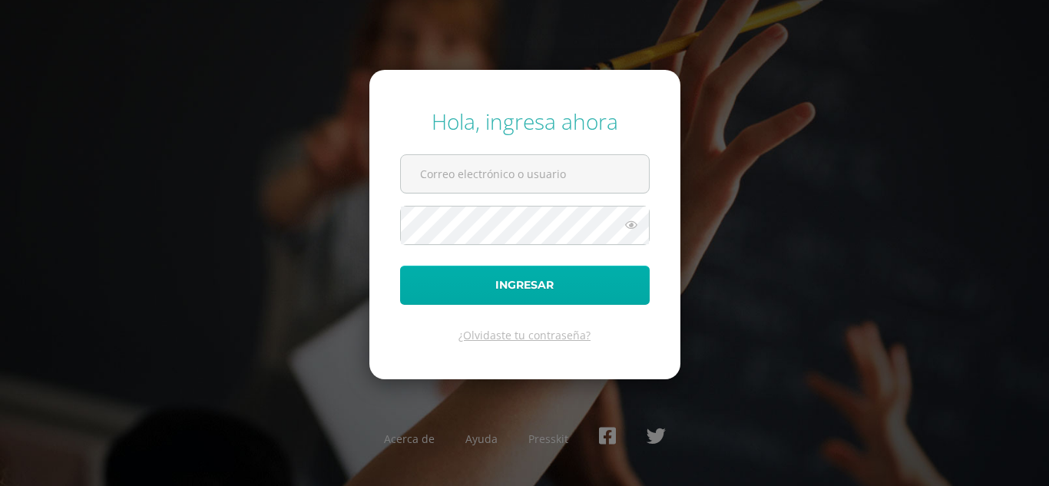
type input "[EMAIL_ADDRESS][DOMAIN_NAME]"
click at [522, 283] on button "Ingresar" at bounding box center [525, 285] width 250 height 39
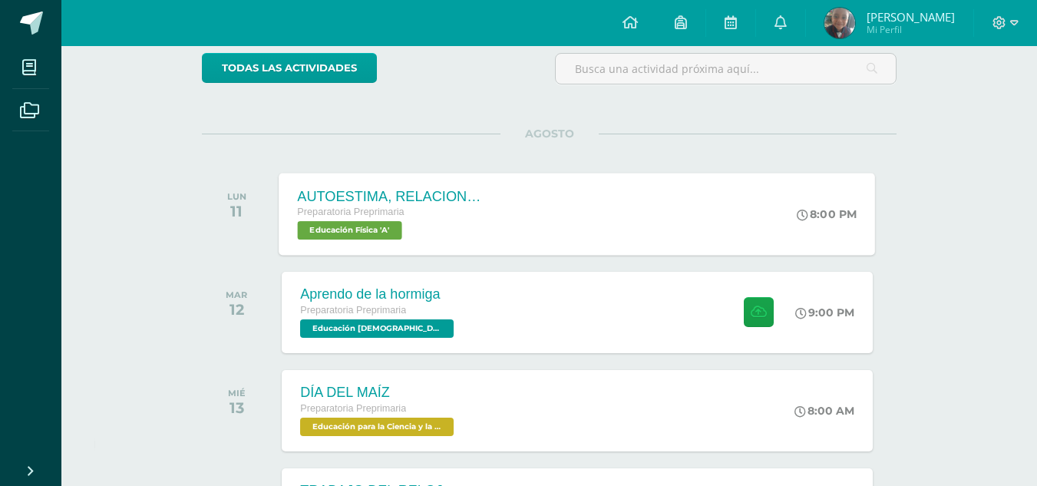
scroll to position [144, 0]
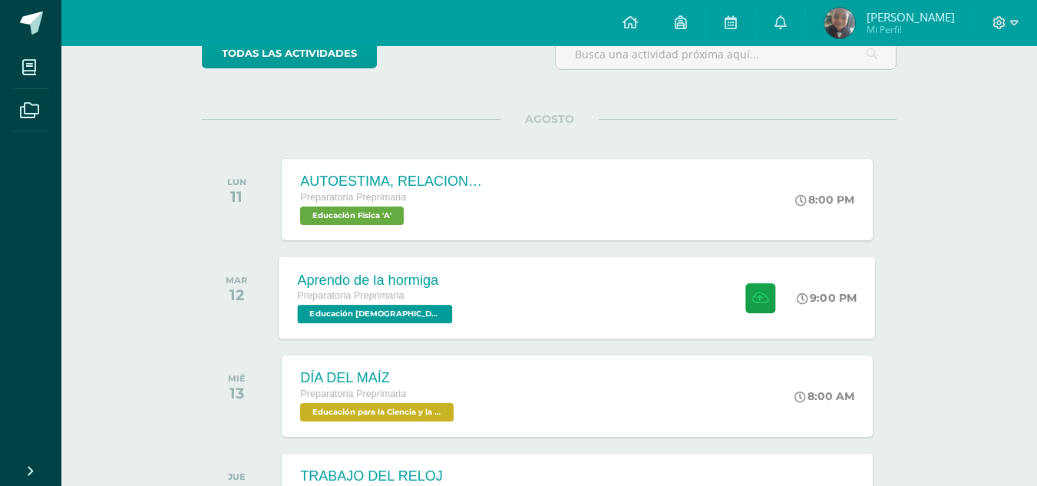
click at [392, 314] on span "Educación [DEMOGRAPHIC_DATA] 'A'" at bounding box center [375, 314] width 155 height 18
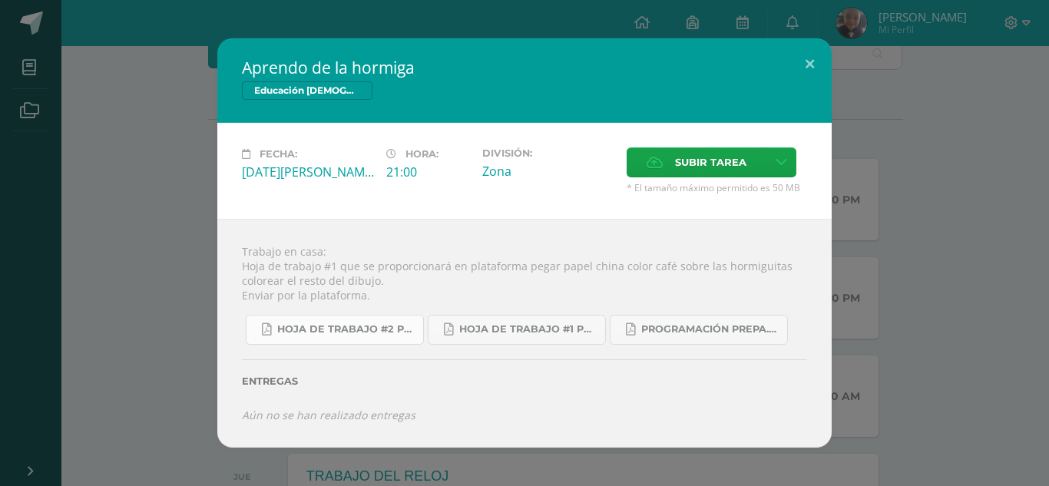
click at [392, 326] on span "Hoja de trabajo #2 prepa A-B 4ta. Unidad 2025.pdf" at bounding box center [346, 329] width 138 height 12
click at [530, 326] on span "Hoja de trabajo #1 prepa 4ta. Unidad 2025.pdf" at bounding box center [528, 329] width 138 height 12
click at [649, 339] on link "Programación Prepa.A 4ta. Unidad 2025.pdf" at bounding box center [699, 330] width 178 height 30
click at [809, 62] on button at bounding box center [810, 64] width 44 height 52
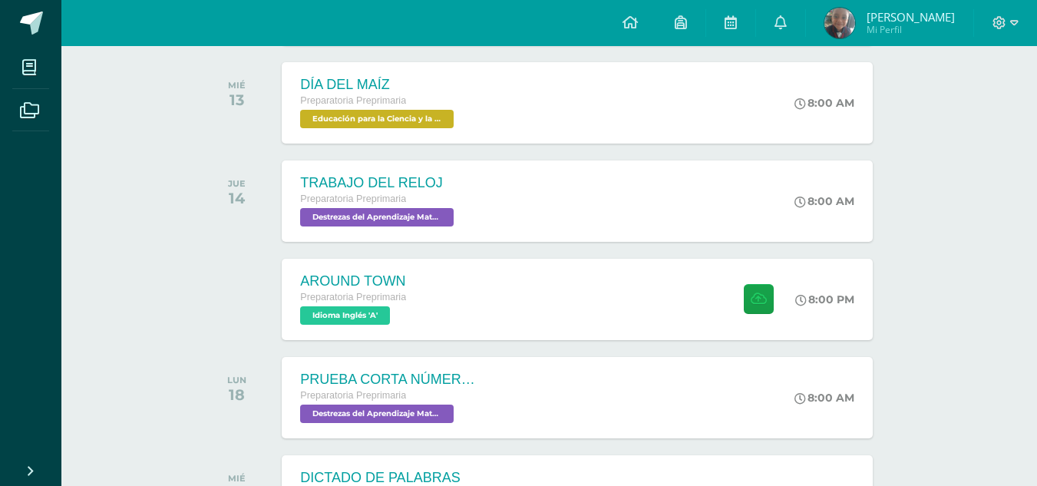
scroll to position [446, 0]
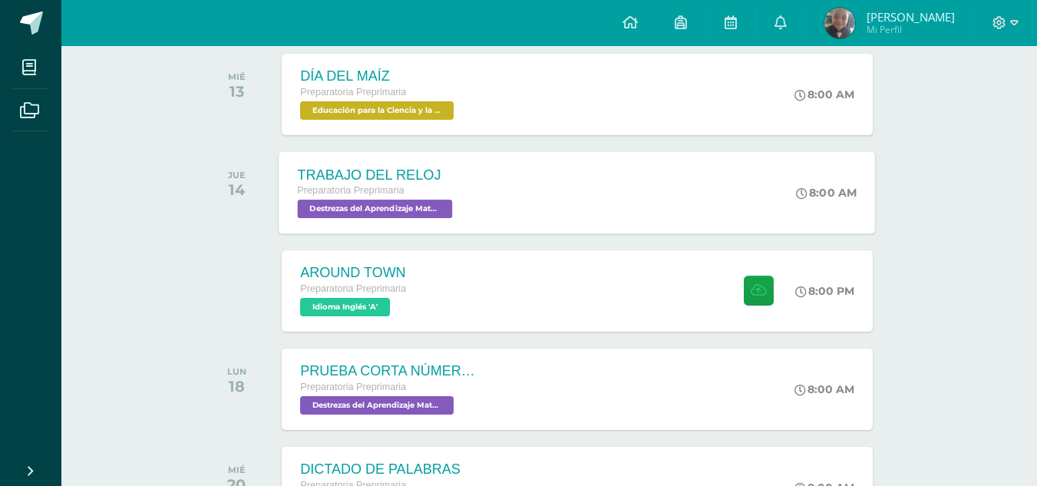
click at [410, 216] on span "Destrezas del Aprendizaje Matemático 'A'" at bounding box center [375, 209] width 155 height 18
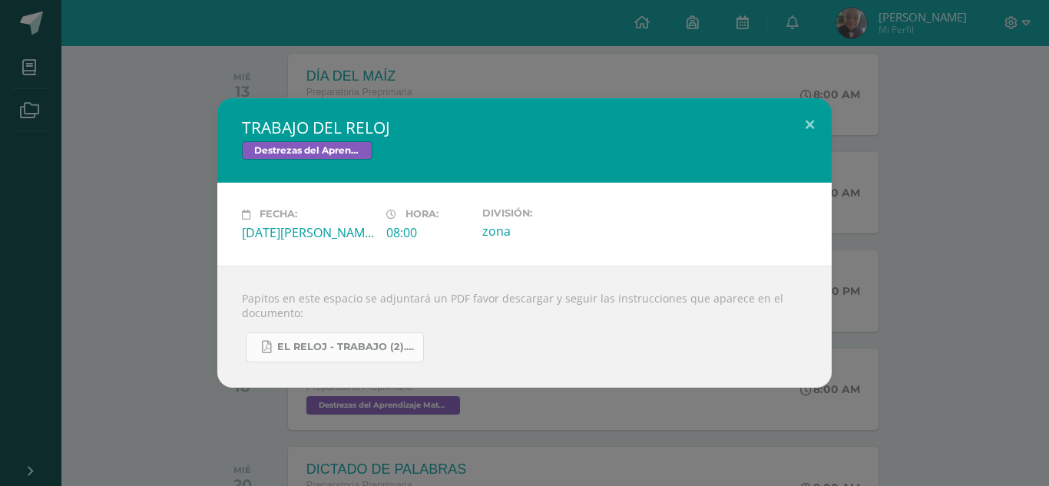
click at [336, 344] on span "EL RELOJ - TRABAJO (2).pdf" at bounding box center [346, 347] width 138 height 12
click at [806, 125] on button at bounding box center [810, 124] width 44 height 52
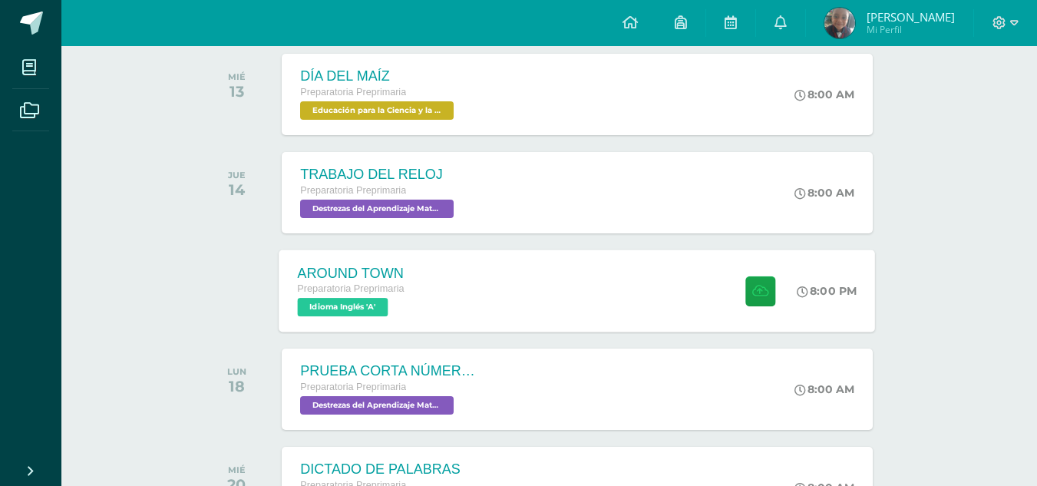
click at [354, 301] on span "Idioma Inglés 'A'" at bounding box center [343, 307] width 91 height 18
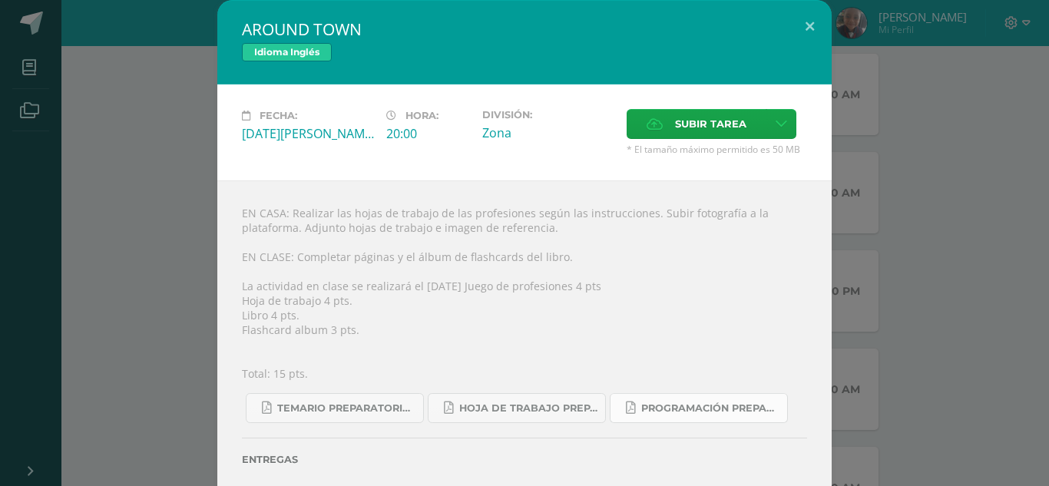
click at [676, 396] on link "Programación Preparatoria Inglés A.pdf" at bounding box center [699, 408] width 178 height 30
click at [339, 400] on link "Temario preparatoria 4-2025.pdf" at bounding box center [335, 408] width 178 height 30
click at [521, 404] on span "Hoja de trabajo PREPARATORIA1.pdf" at bounding box center [528, 408] width 138 height 12
click at [806, 18] on button at bounding box center [810, 26] width 44 height 52
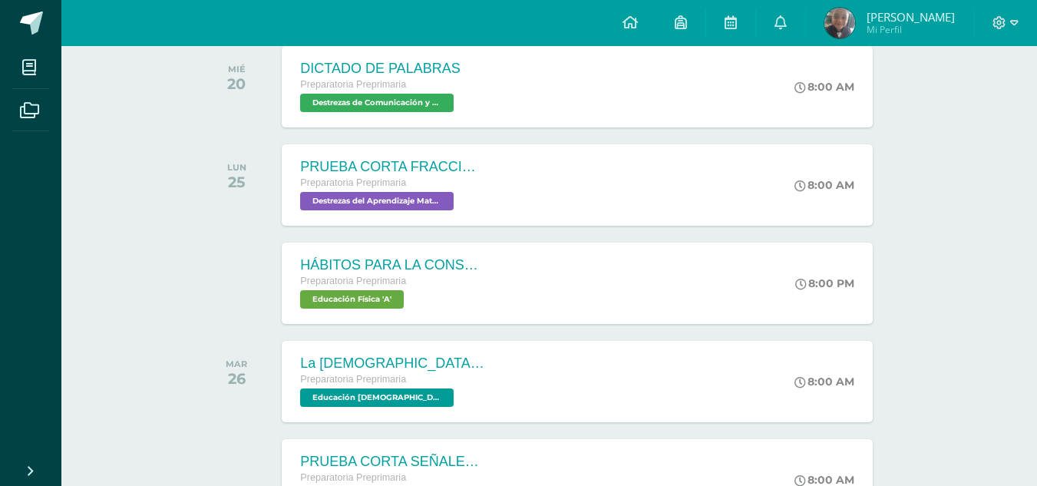
scroll to position [866, 0]
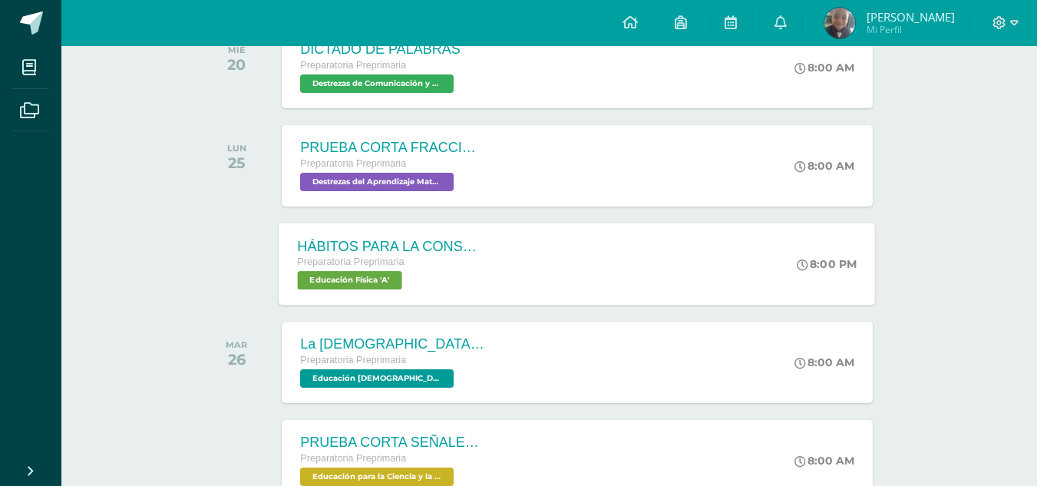
click at [372, 254] on div "HÁBITOS PARA LA CONSERVACIÓN DE LA SALUD" at bounding box center [391, 246] width 186 height 16
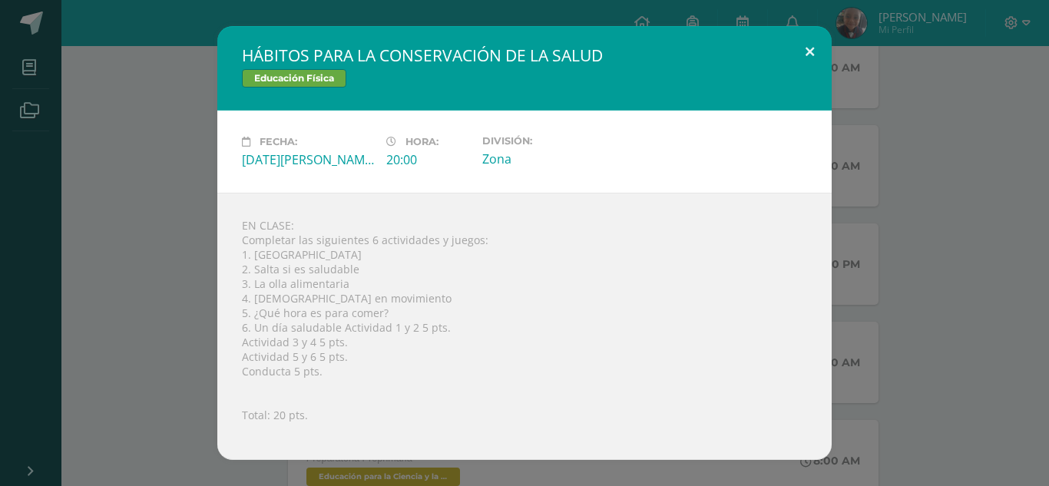
click at [806, 50] on button at bounding box center [810, 52] width 44 height 52
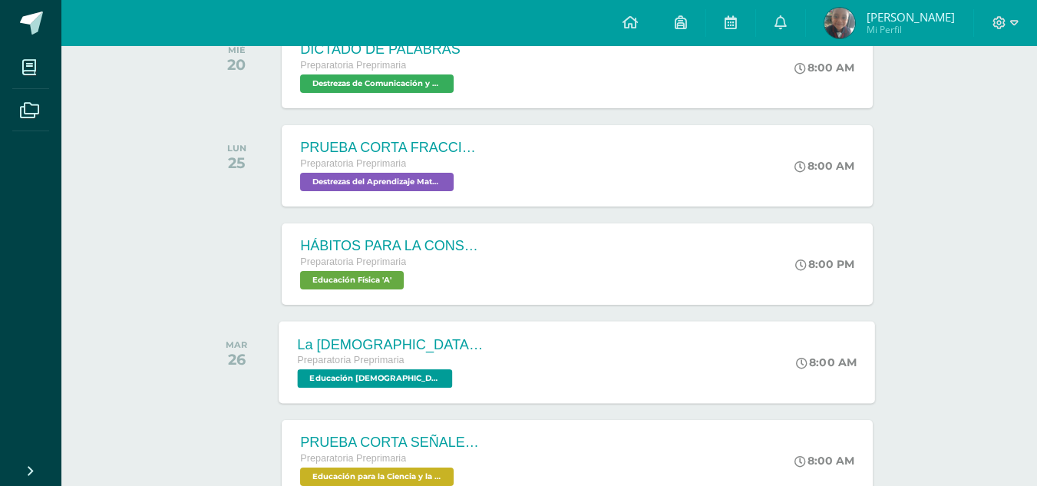
click at [303, 341] on div "La Biblia la palabra de Dios" at bounding box center [391, 344] width 186 height 16
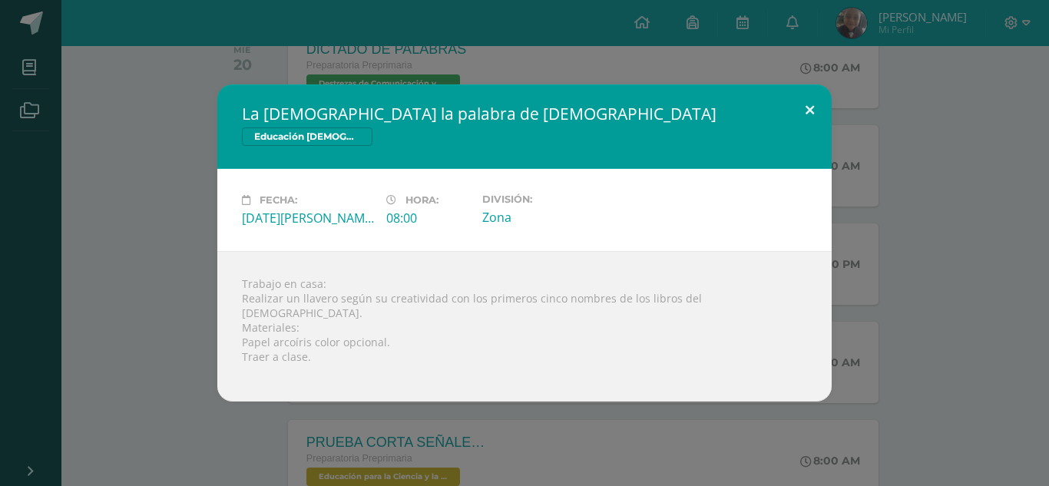
click at [806, 113] on button at bounding box center [810, 110] width 44 height 52
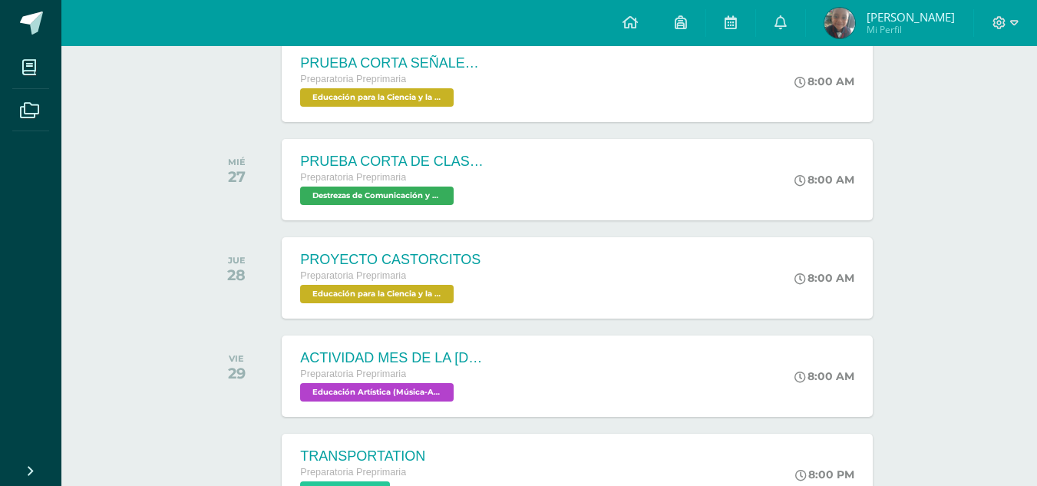
scroll to position [1340, 0]
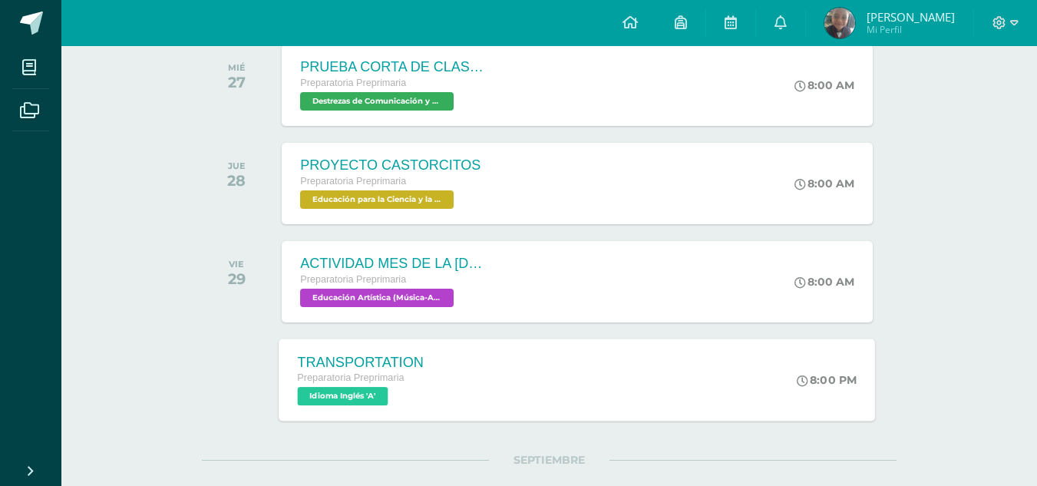
click at [409, 371] on div "Preparatoria Preprimaria" at bounding box center [361, 378] width 127 height 17
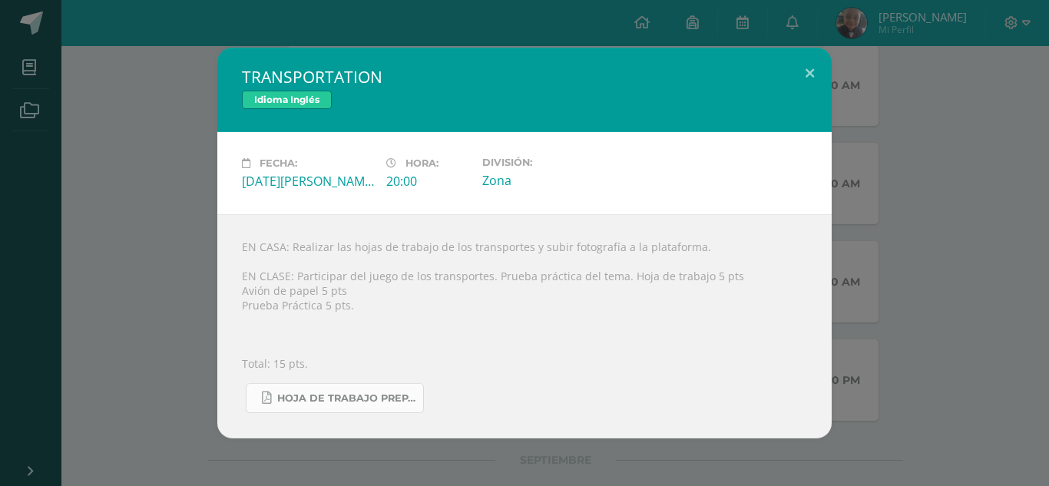
click at [394, 397] on span "Hoja de trabajo PREPARATORIA2.pdf" at bounding box center [346, 398] width 138 height 12
click at [808, 70] on button at bounding box center [810, 74] width 44 height 52
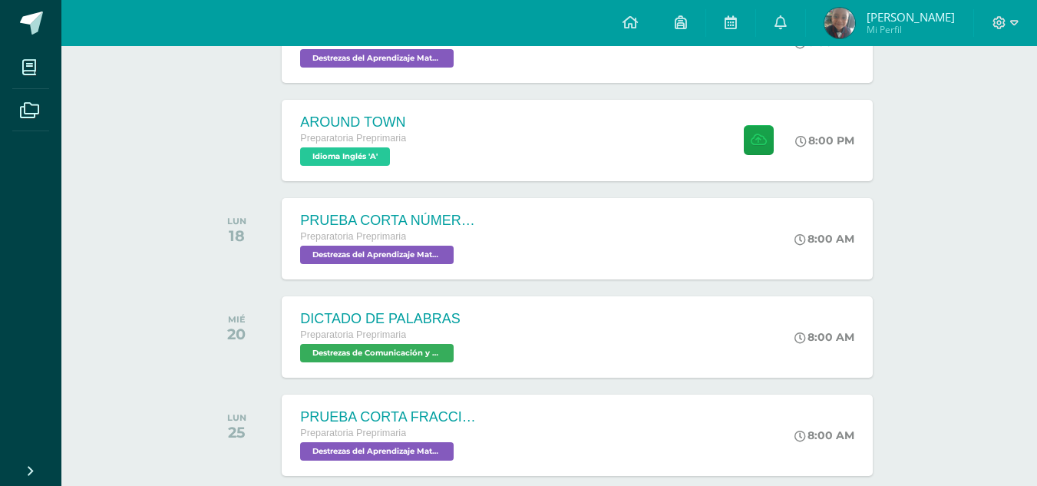
scroll to position [568, 0]
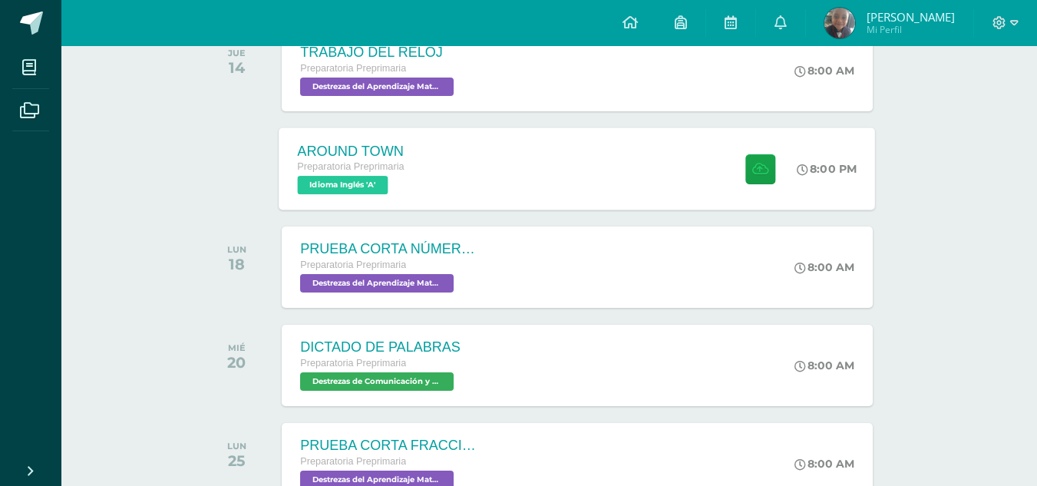
click at [423, 163] on div "AROUND TOWN Preparatoria Preprimaria Idioma Inglés 'A' 8:00 PM AROUND TOWN Idio…" at bounding box center [578, 168] width 597 height 82
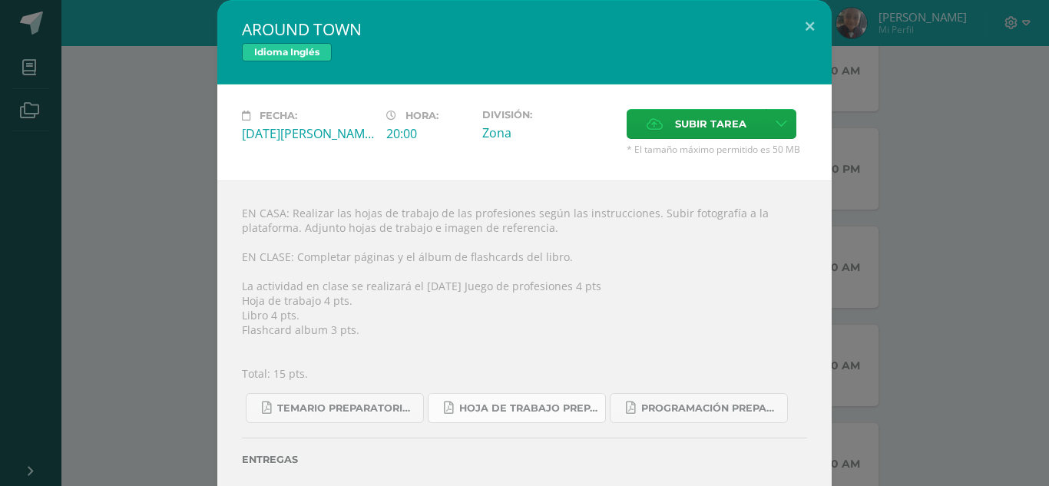
click at [552, 413] on span "Hoja de trabajo PREPARATORIA1.pdf" at bounding box center [528, 408] width 138 height 12
click at [795, 23] on button at bounding box center [810, 26] width 44 height 52
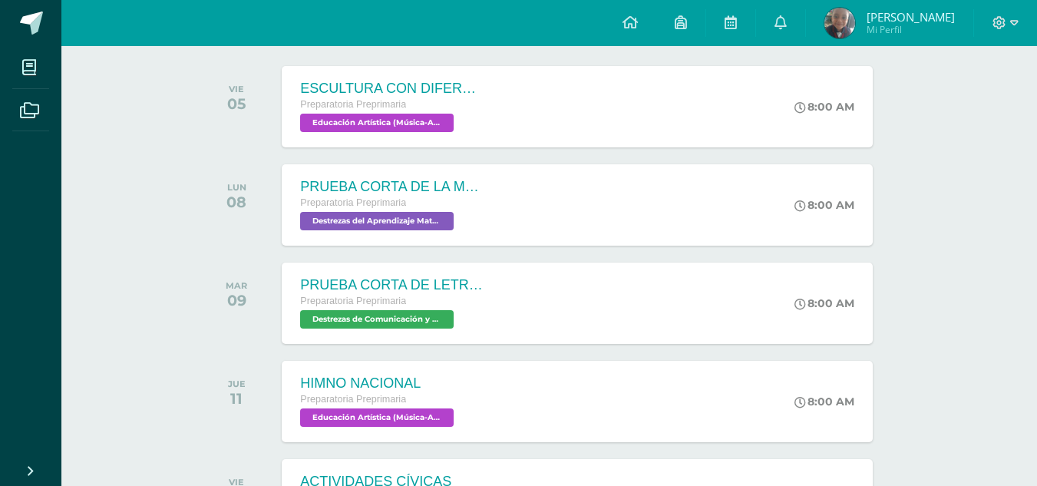
scroll to position [1777, 0]
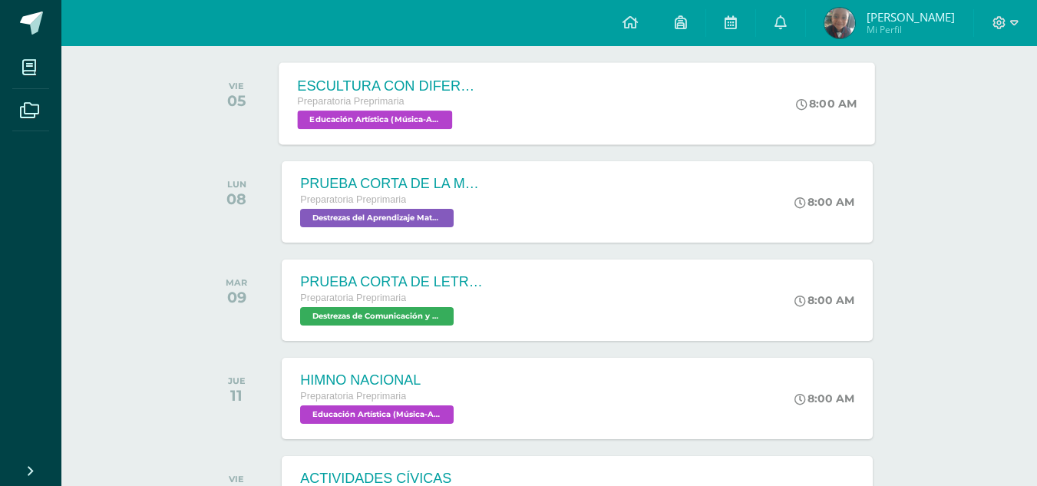
click at [401, 77] on div "ESCULTURA CON DIFERENTES MATERIALES Preparatoria Preprimaria Educación Artístic…" at bounding box center [391, 103] width 223 height 82
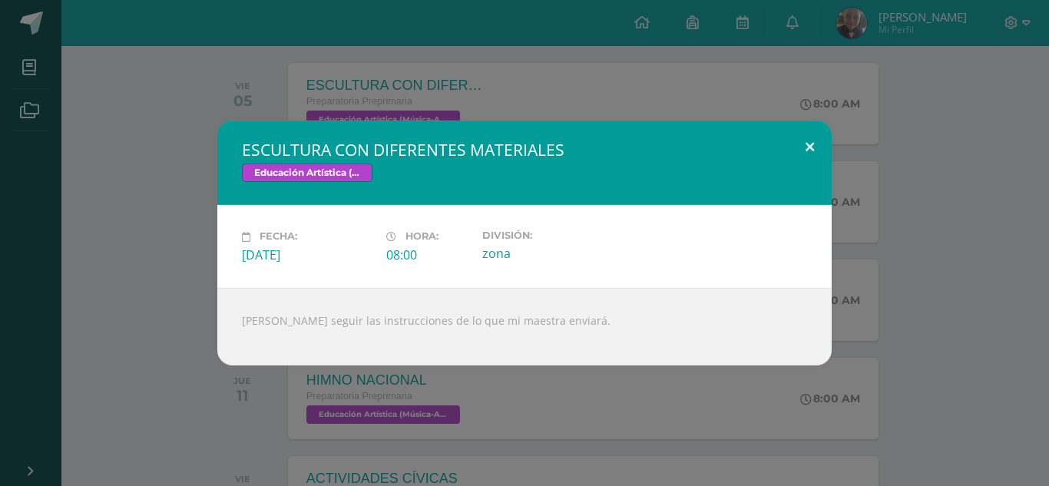
click at [806, 158] on button at bounding box center [810, 147] width 44 height 52
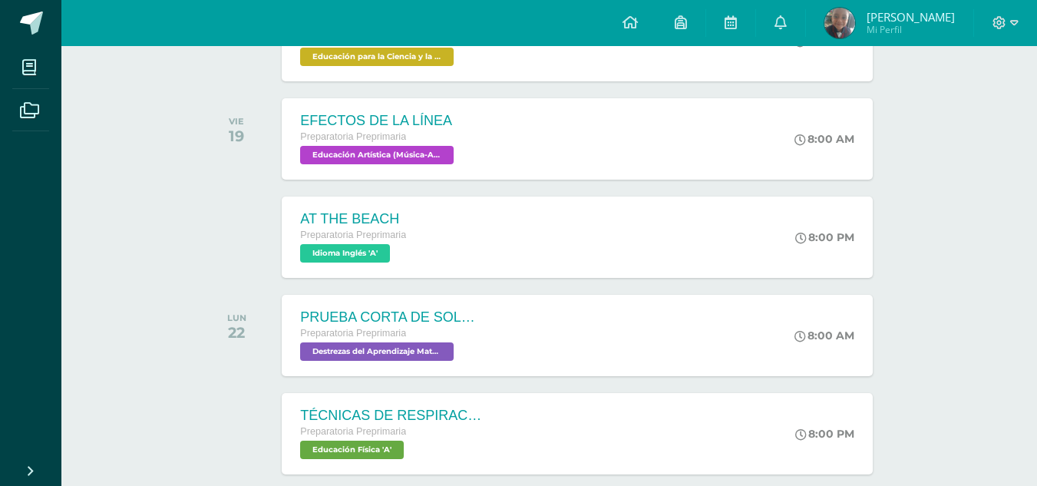
scroll to position [2725, 0]
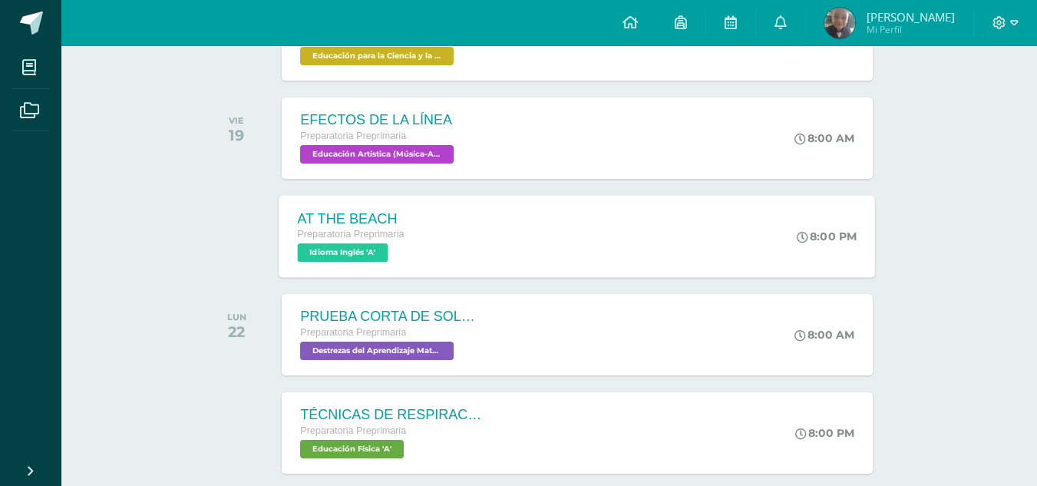
click at [339, 222] on div "AT THE BEACH" at bounding box center [351, 218] width 107 height 16
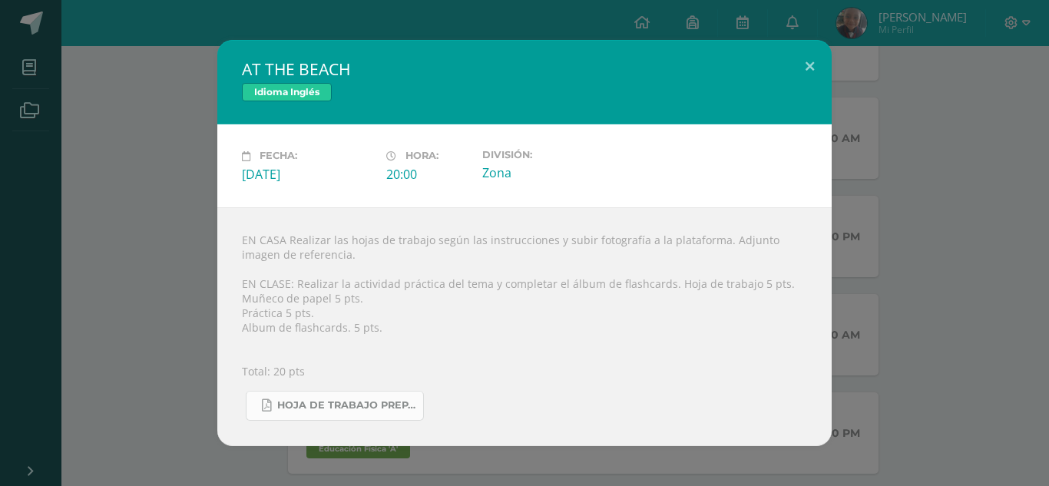
click at [327, 397] on link "Hoja de trabajo PREPARATORIA3.pdf" at bounding box center [335, 406] width 178 height 30
click at [806, 70] on button at bounding box center [810, 66] width 44 height 52
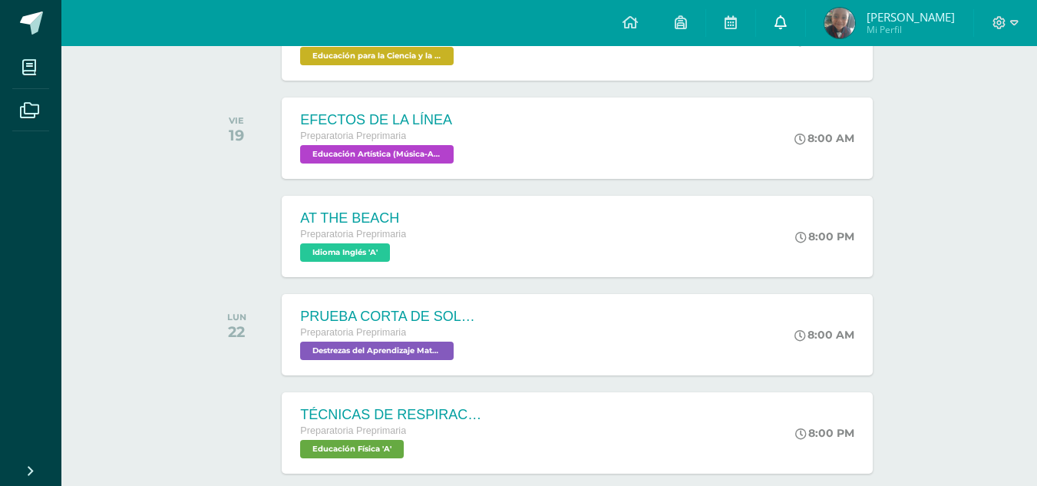
click at [787, 21] on icon at bounding box center [781, 22] width 12 height 14
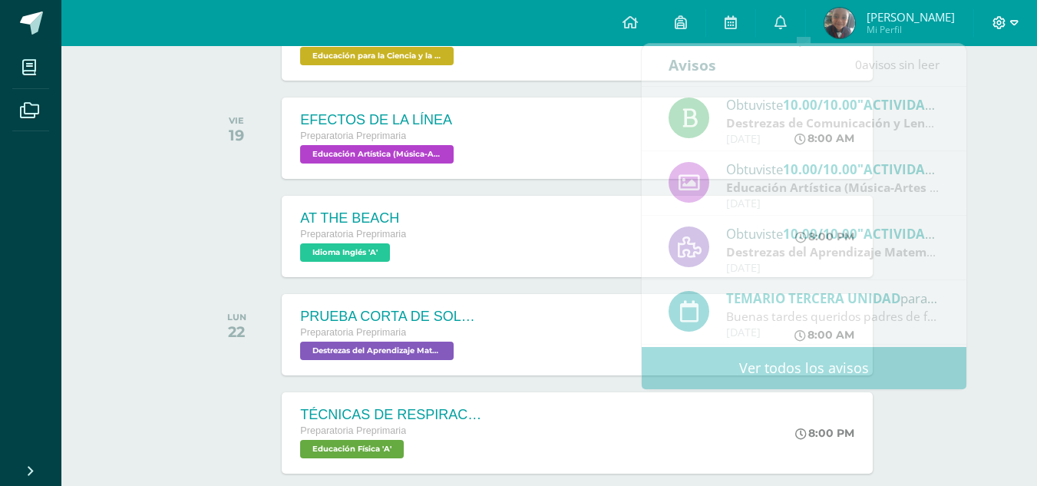
click at [1015, 24] on icon at bounding box center [1015, 22] width 8 height 5
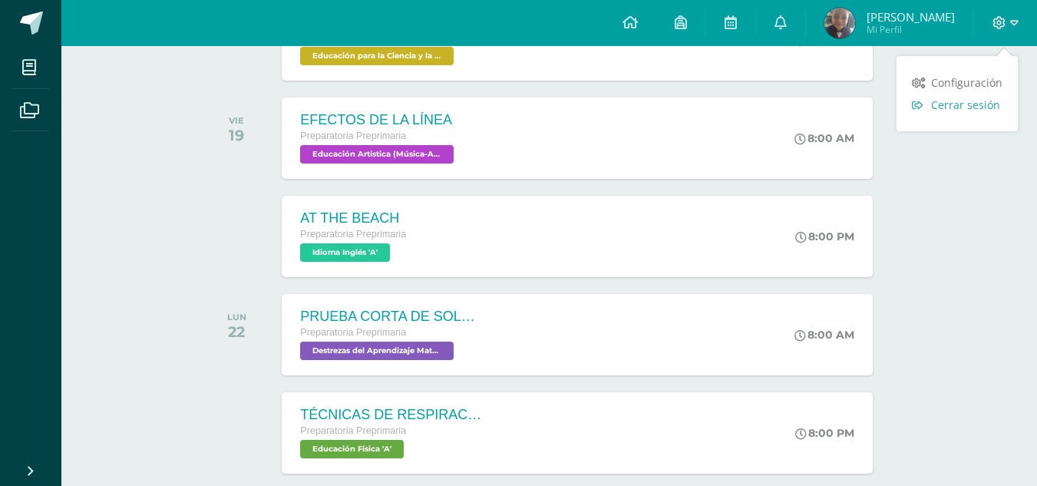
click at [957, 107] on span "Cerrar sesión" at bounding box center [966, 105] width 69 height 15
